Goal: Task Accomplishment & Management: Manage account settings

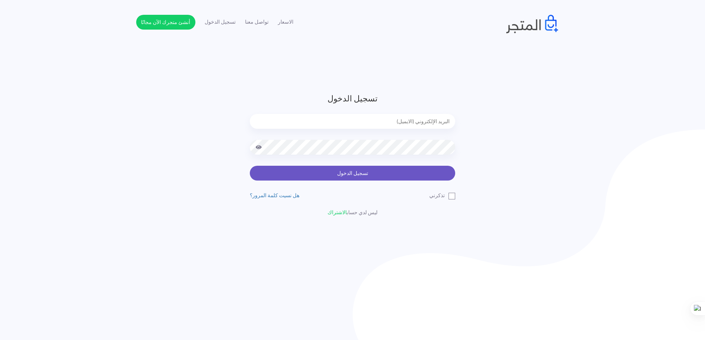
type input "yelkholy2@gmail.com"
drag, startPoint x: 377, startPoint y: 177, endPoint x: 372, endPoint y: 171, distance: 7.6
click at [376, 177] on button "تسجيل الدخول" at bounding box center [352, 173] width 205 height 15
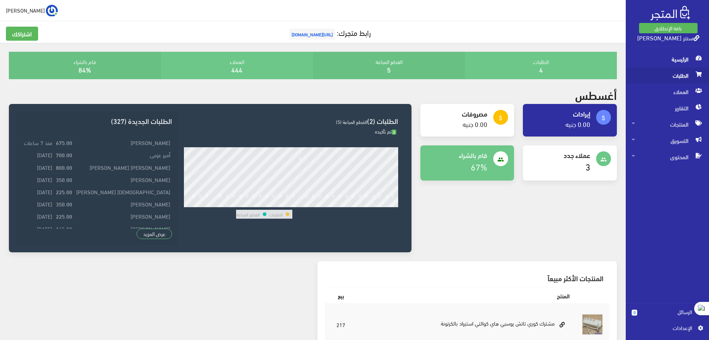
drag, startPoint x: 681, startPoint y: 74, endPoint x: 674, endPoint y: 76, distance: 7.5
click at [681, 73] on span "الطلبات" at bounding box center [667, 75] width 71 height 16
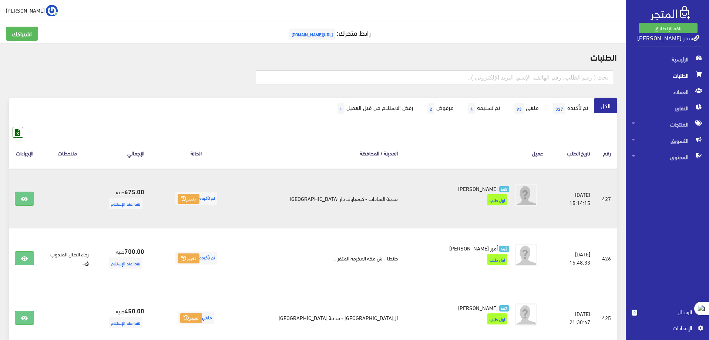
click at [217, 202] on span "تم تأكيده تغيير" at bounding box center [196, 198] width 42 height 13
click at [217, 199] on span "تم تأكيده تغيير" at bounding box center [196, 198] width 42 height 13
click at [199, 199] on button "تغيير" at bounding box center [189, 199] width 22 height 10
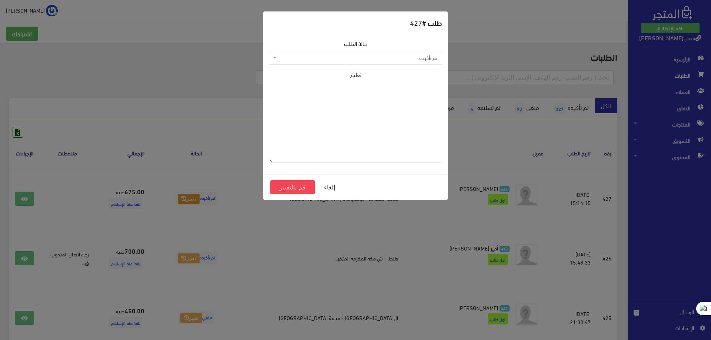
click at [364, 55] on span "تم تأكيده" at bounding box center [357, 57] width 159 height 7
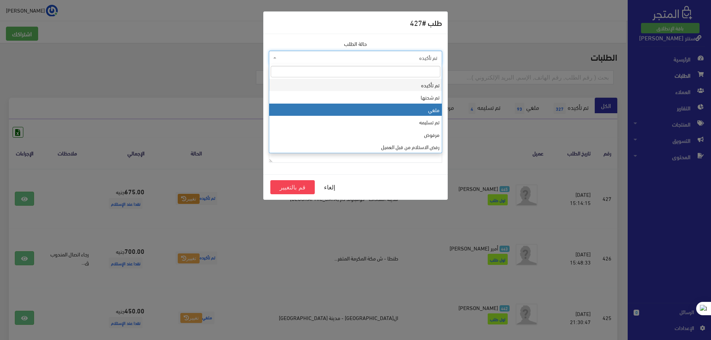
select select "3"
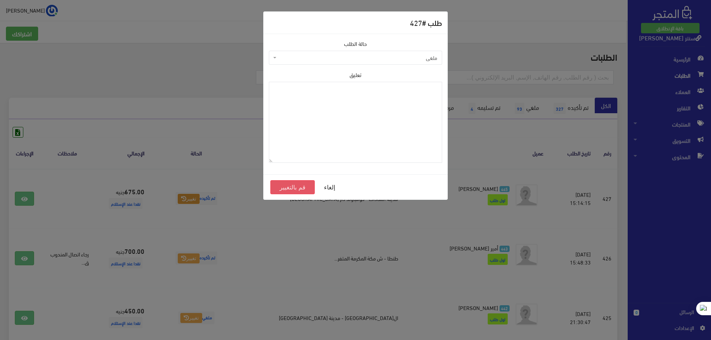
click at [294, 187] on button "قم بالتغيير" at bounding box center [292, 187] width 44 height 14
